Goal: Task Accomplishment & Management: Manage account settings

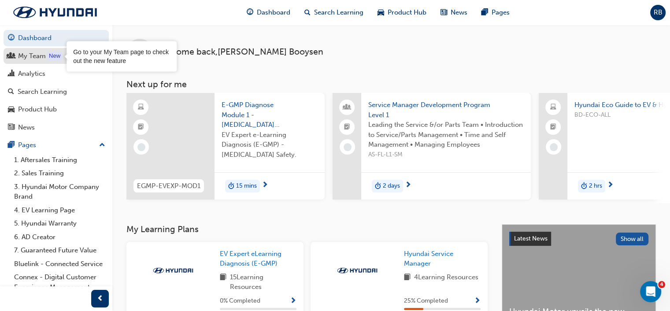
click at [37, 52] on div "My Team" at bounding box center [32, 56] width 28 height 10
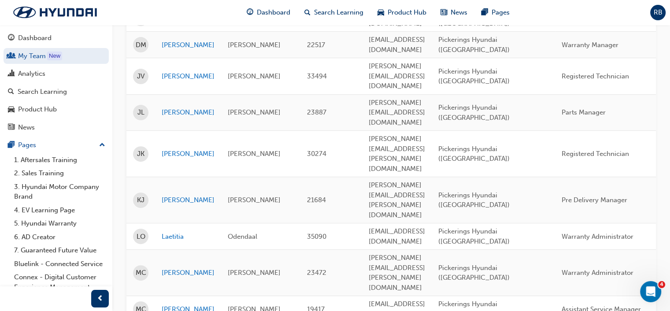
scroll to position [308, 0]
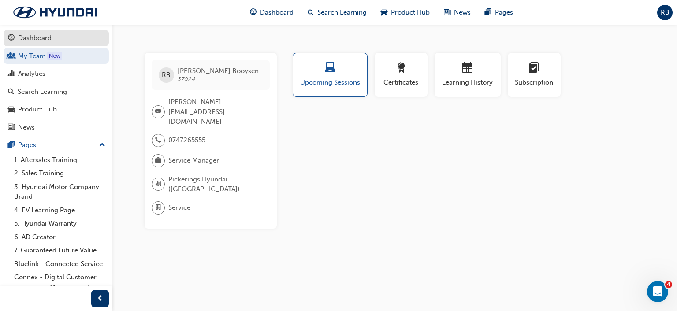
click at [30, 40] on div "Dashboard" at bounding box center [34, 38] width 33 height 10
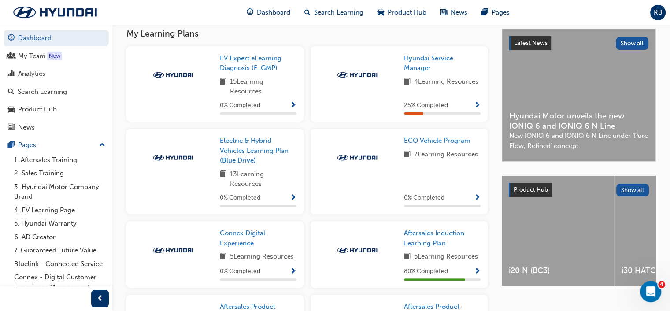
scroll to position [176, 0]
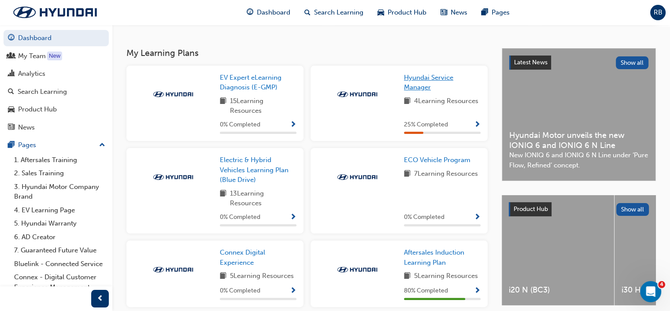
click at [415, 89] on span "Hyundai Service Manager" at bounding box center [428, 83] width 49 height 18
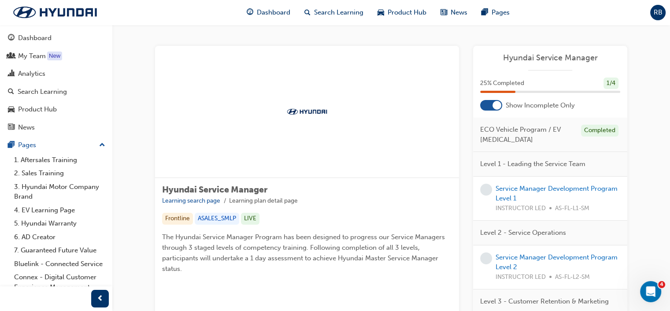
click at [490, 107] on div at bounding box center [491, 105] width 22 height 11
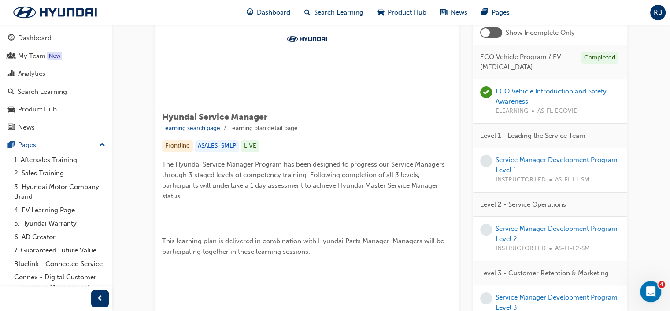
scroll to position [44, 0]
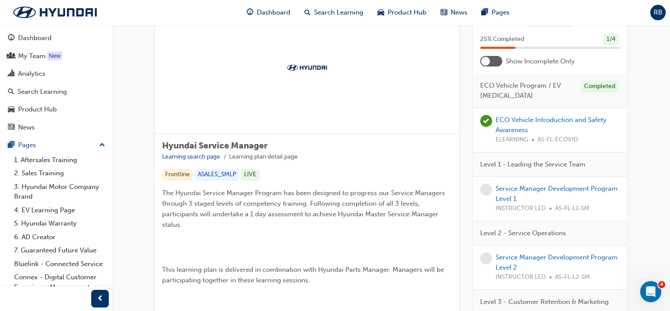
click at [494, 67] on div at bounding box center [491, 61] width 22 height 11
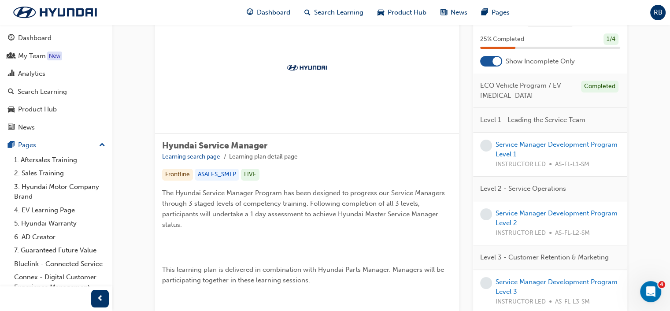
scroll to position [0, 0]
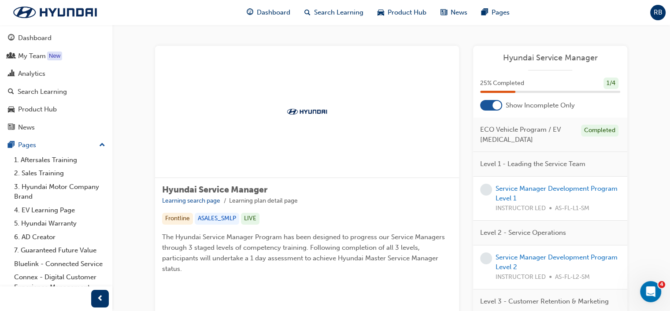
click at [479, 109] on div "Show Incomplete Only" at bounding box center [550, 105] width 154 height 11
click at [483, 106] on div at bounding box center [491, 105] width 22 height 11
